Goal: Check status: Check status

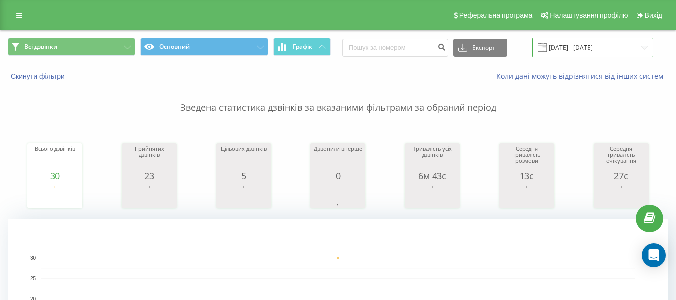
click at [635, 51] on input "[DATE] - [DATE]" at bounding box center [592, 48] width 121 height 20
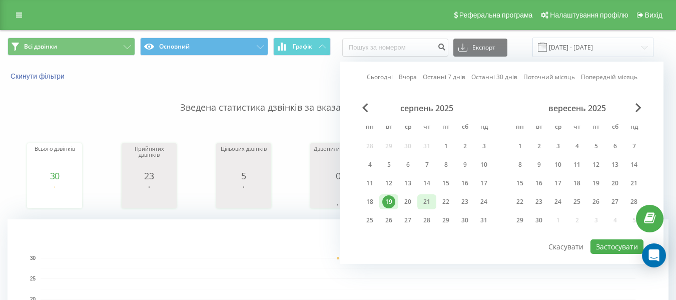
click at [424, 202] on div "21" at bounding box center [426, 201] width 13 height 13
click at [599, 249] on button "Застосувати" at bounding box center [616, 246] width 53 height 15
type input "[DATE] - [DATE]"
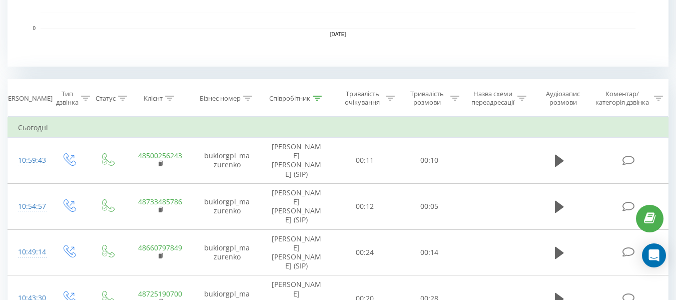
scroll to position [352, 0]
click at [320, 101] on icon at bounding box center [317, 99] width 9 height 5
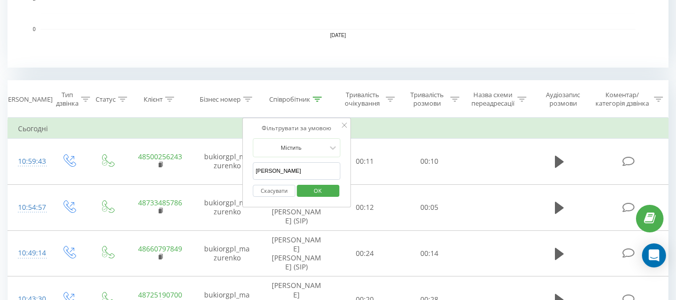
click at [273, 189] on button "Скасувати" at bounding box center [274, 191] width 43 height 13
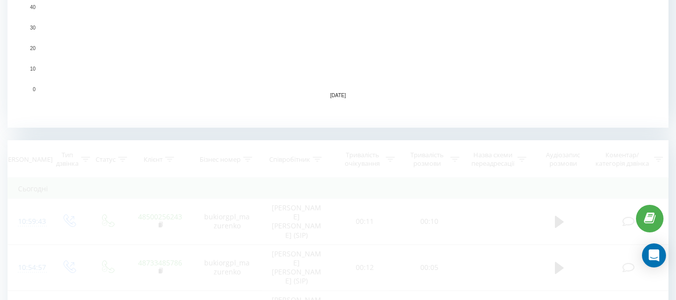
scroll to position [432, 0]
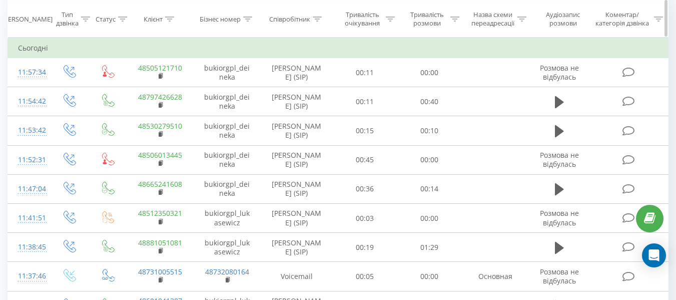
click at [167, 20] on icon at bounding box center [169, 18] width 9 height 5
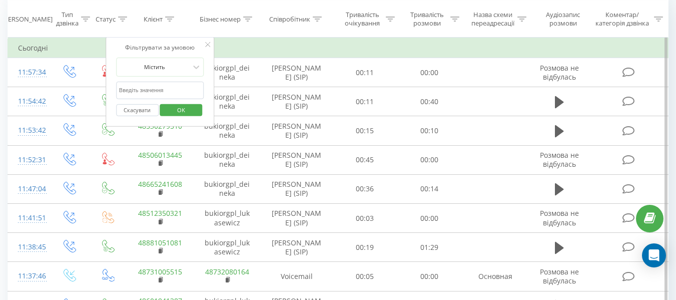
click at [151, 85] on input "text" at bounding box center [160, 91] width 88 height 18
paste input "48 57 756 02 01"
type input "48577560201"
click at [174, 113] on span "OK" at bounding box center [181, 110] width 28 height 16
